Goal: Transaction & Acquisition: Purchase product/service

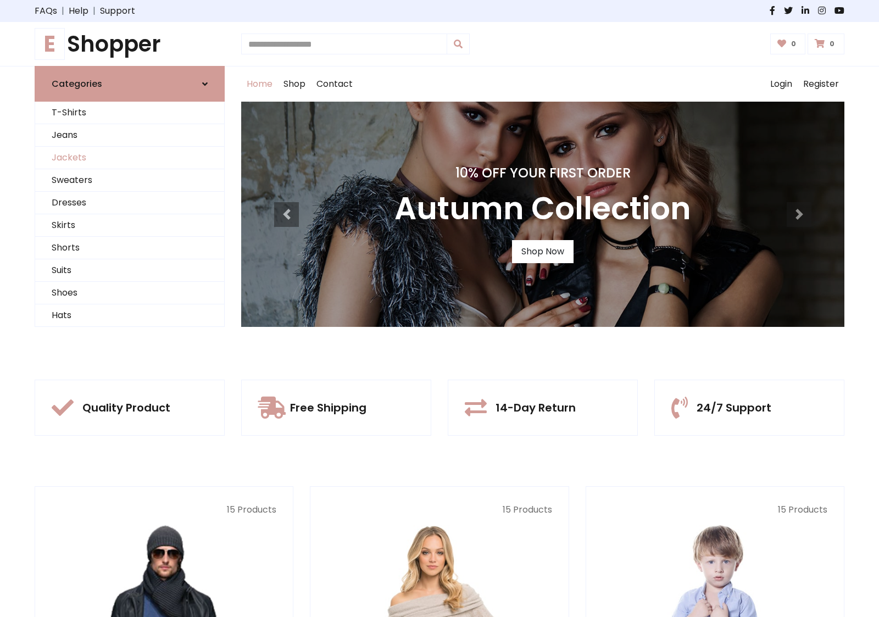
click at [130, 158] on link "Jackets" at bounding box center [129, 158] width 189 height 23
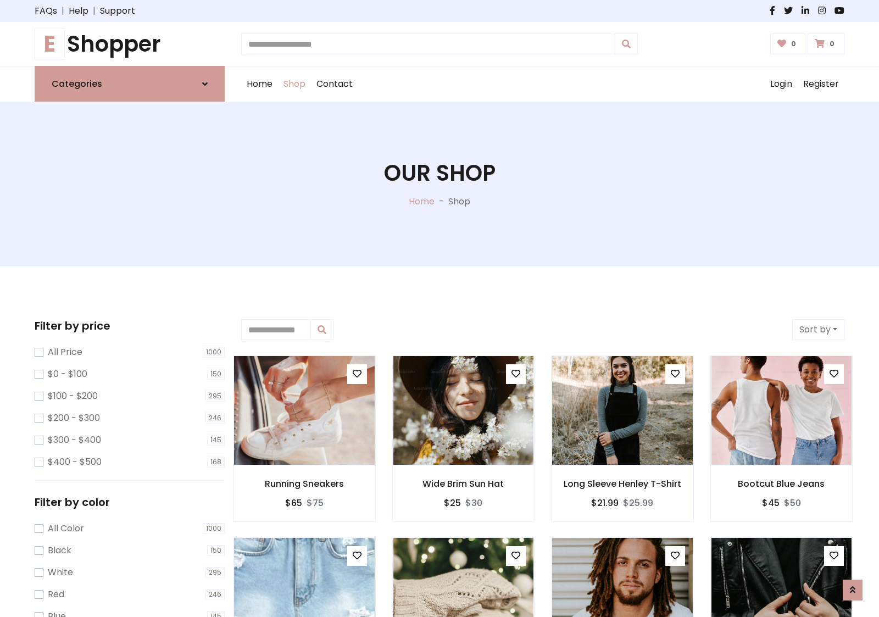
scroll to position [497, 0]
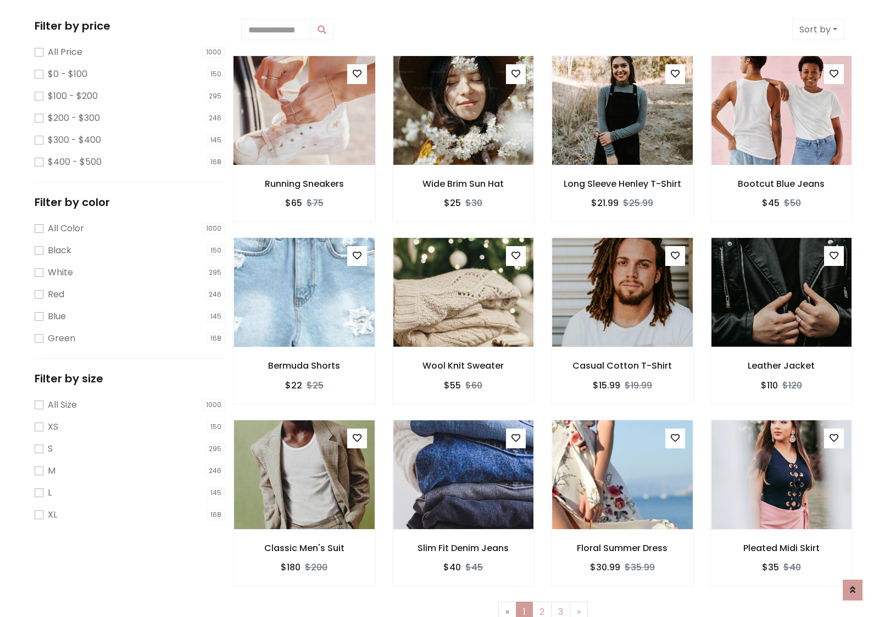
scroll to position [0, 0]
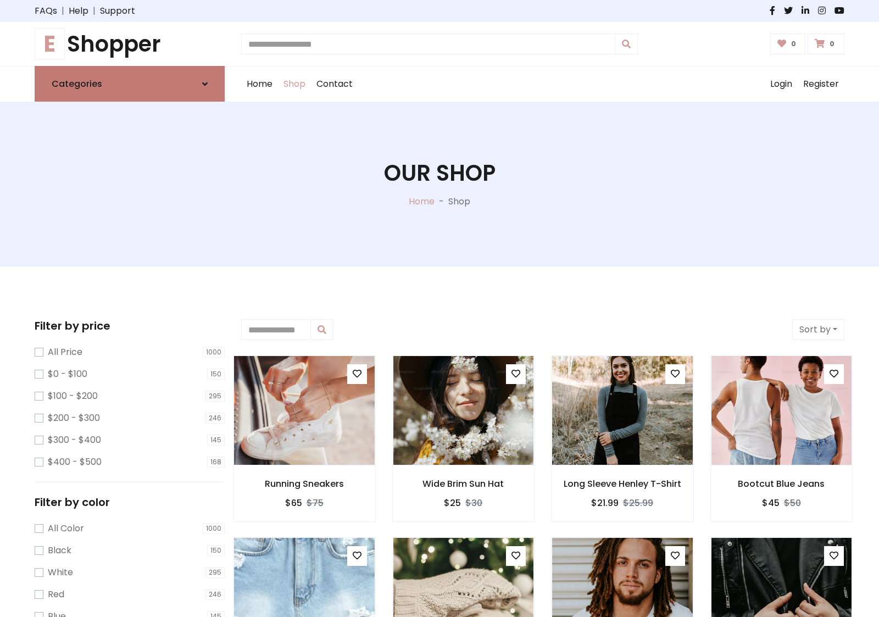
click at [130, 84] on link "Categories" at bounding box center [130, 84] width 190 height 36
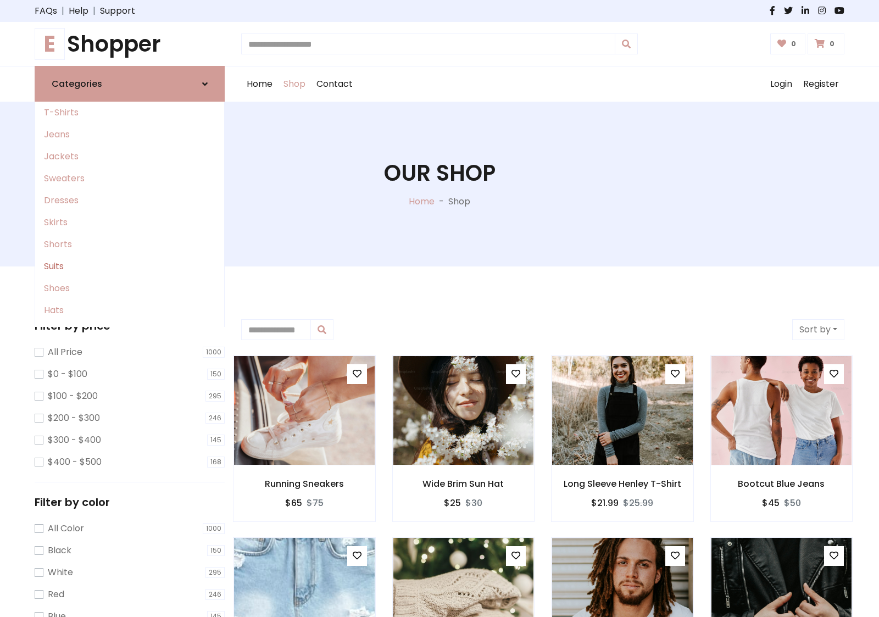
click at [130, 267] on link "Suits" at bounding box center [129, 267] width 189 height 22
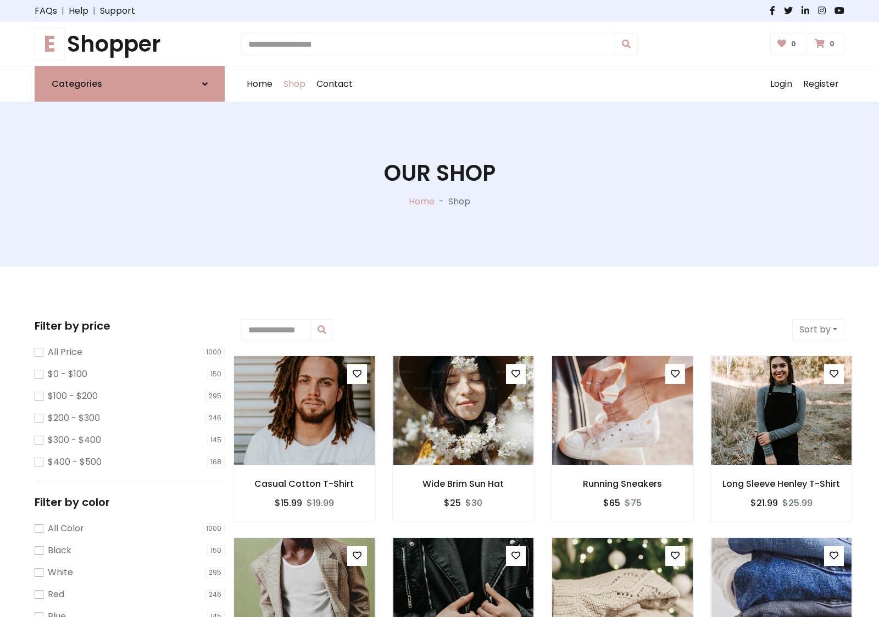
scroll to position [607, 0]
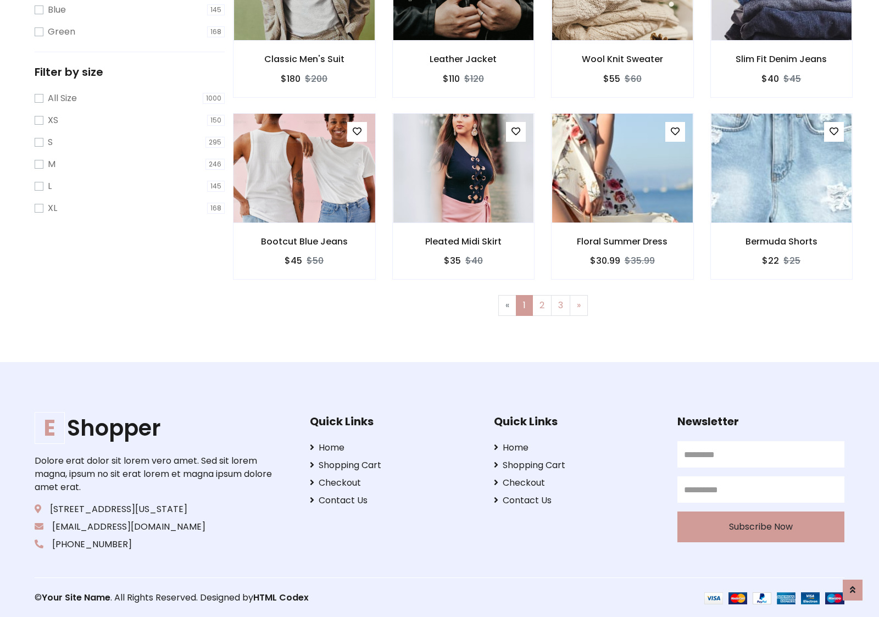
click at [304, 168] on img at bounding box center [304, 168] width 169 height 264
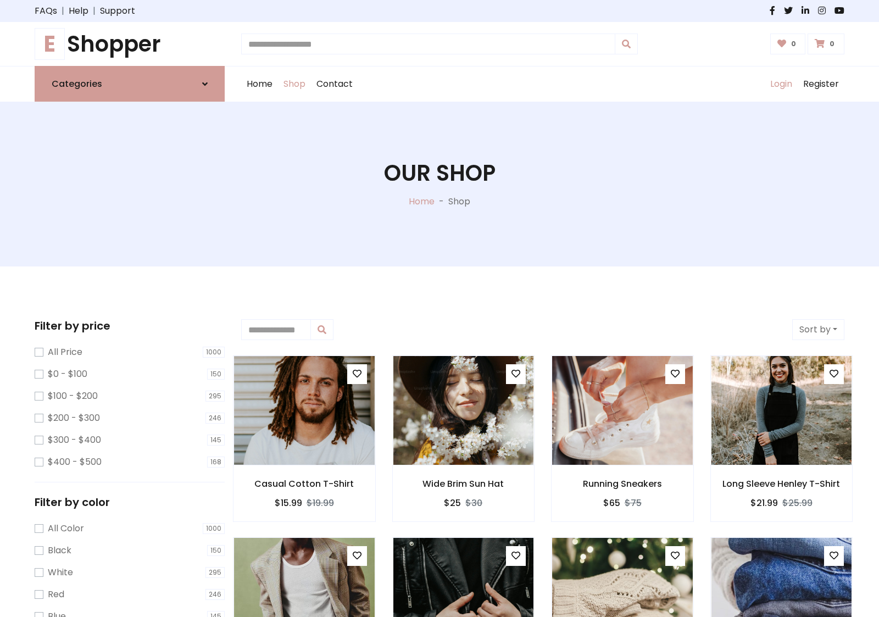
click at [781, 84] on link "Login" at bounding box center [781, 84] width 33 height 35
click at [205, 84] on icon at bounding box center [204, 84] width 5 height 9
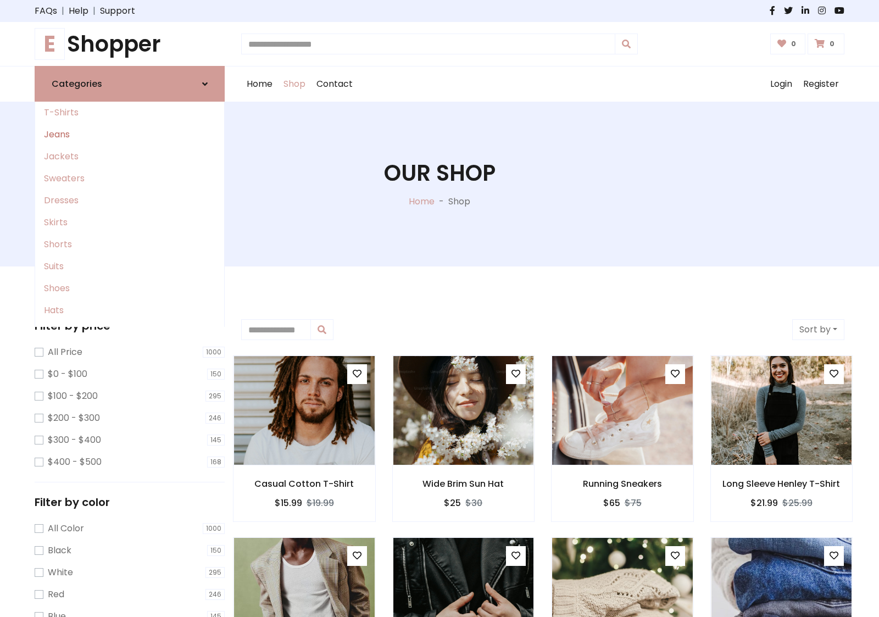
click at [130, 135] on link "Jeans" at bounding box center [129, 135] width 189 height 22
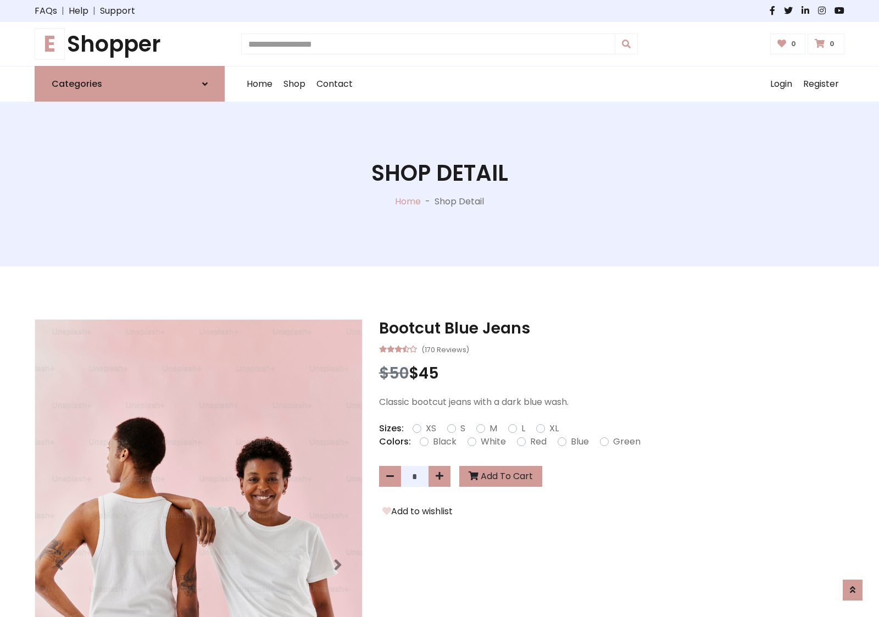
scroll to position [943, 0]
